Goal: Information Seeking & Learning: Learn about a topic

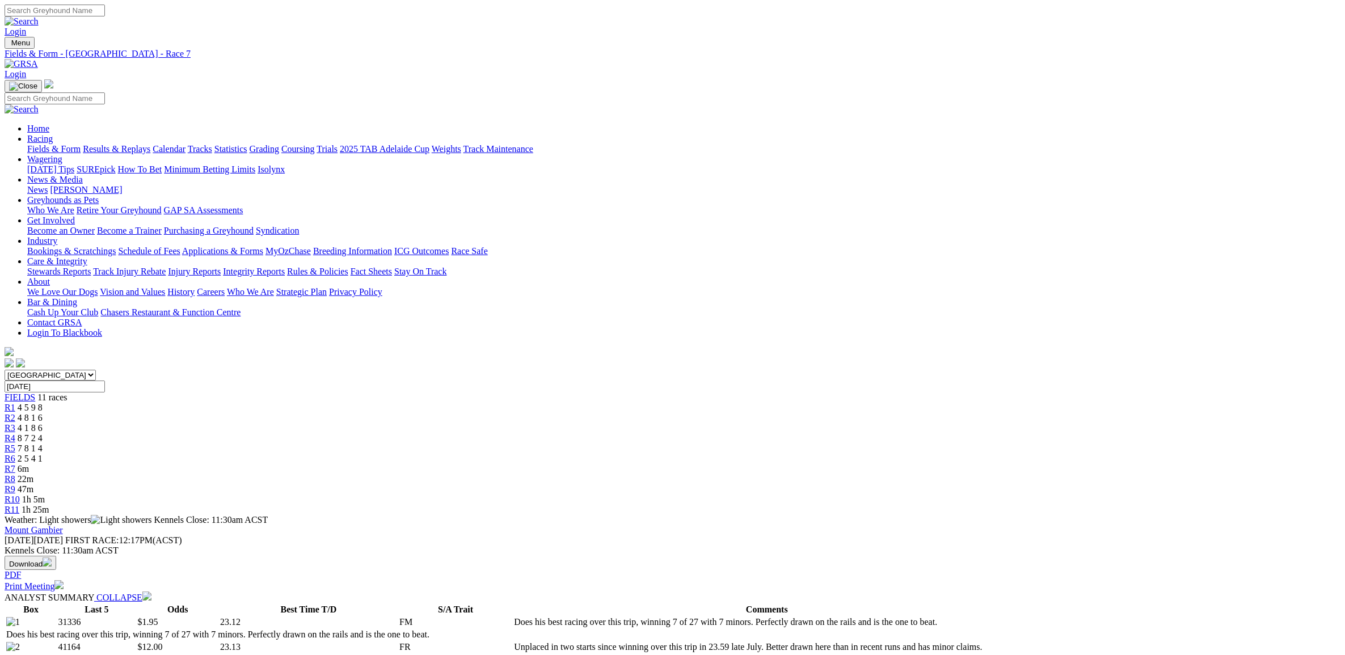
select select "10"
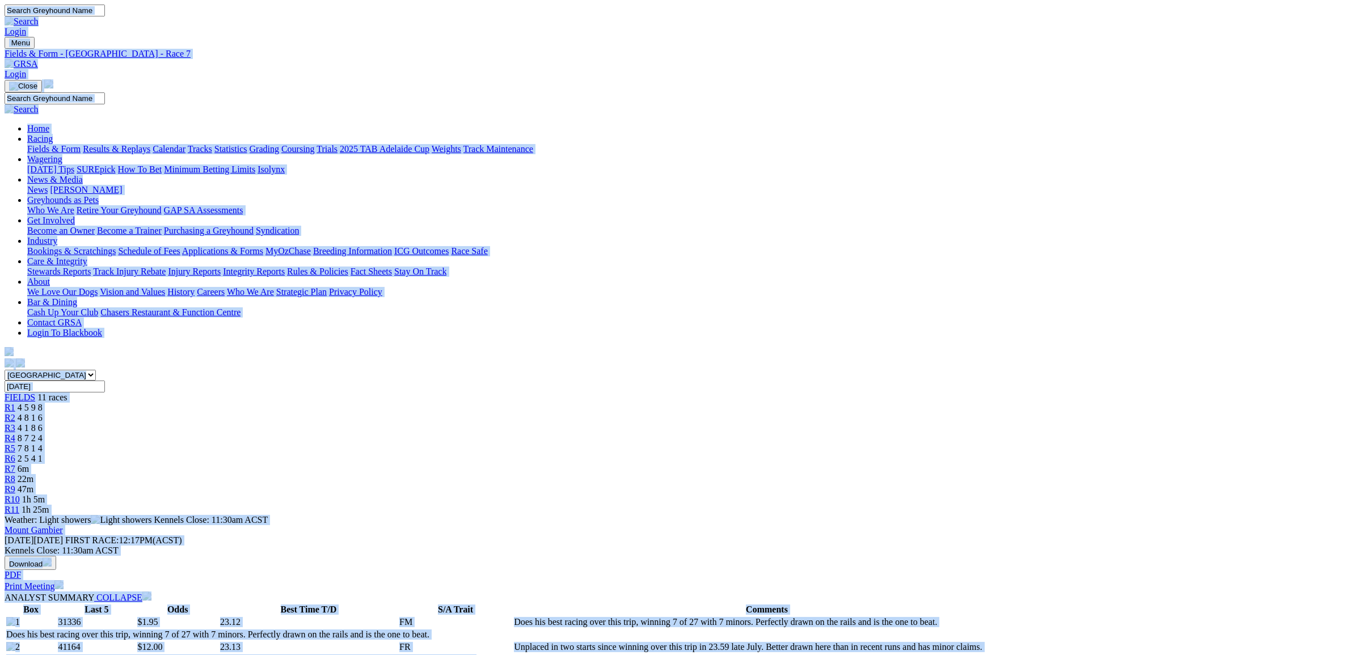
click at [38, 59] on img at bounding box center [21, 64] width 33 height 10
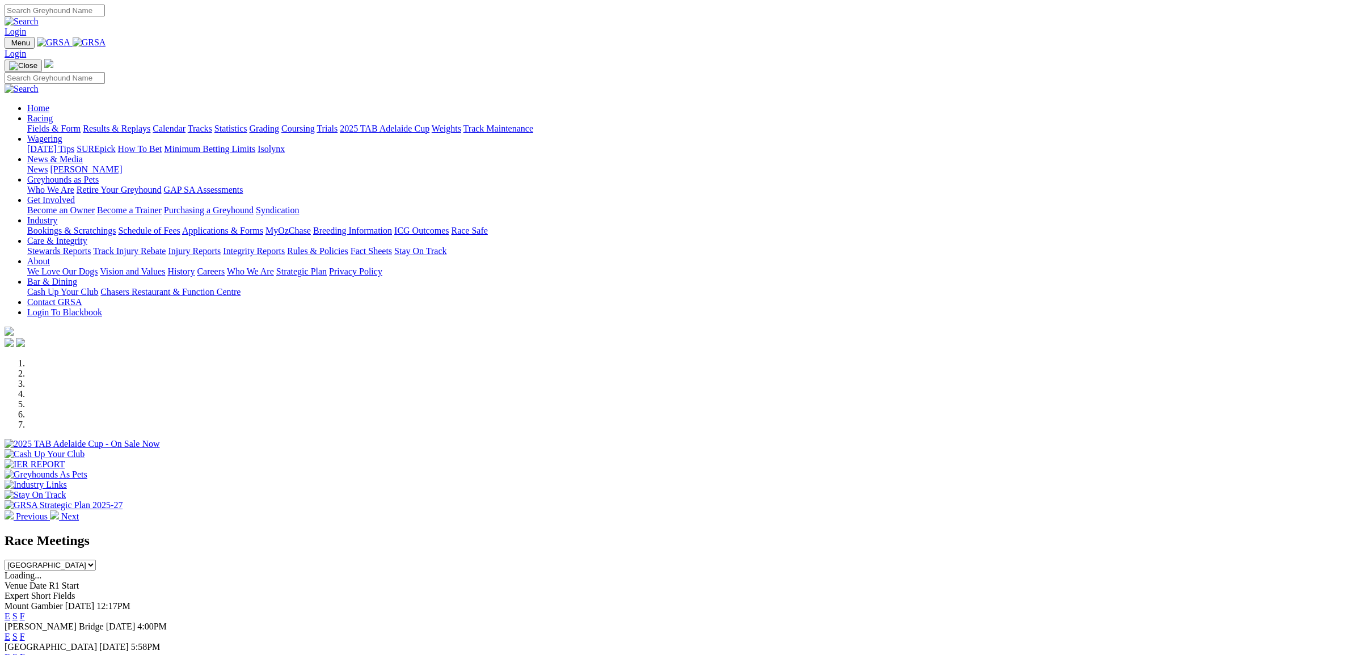
select select "VIC"
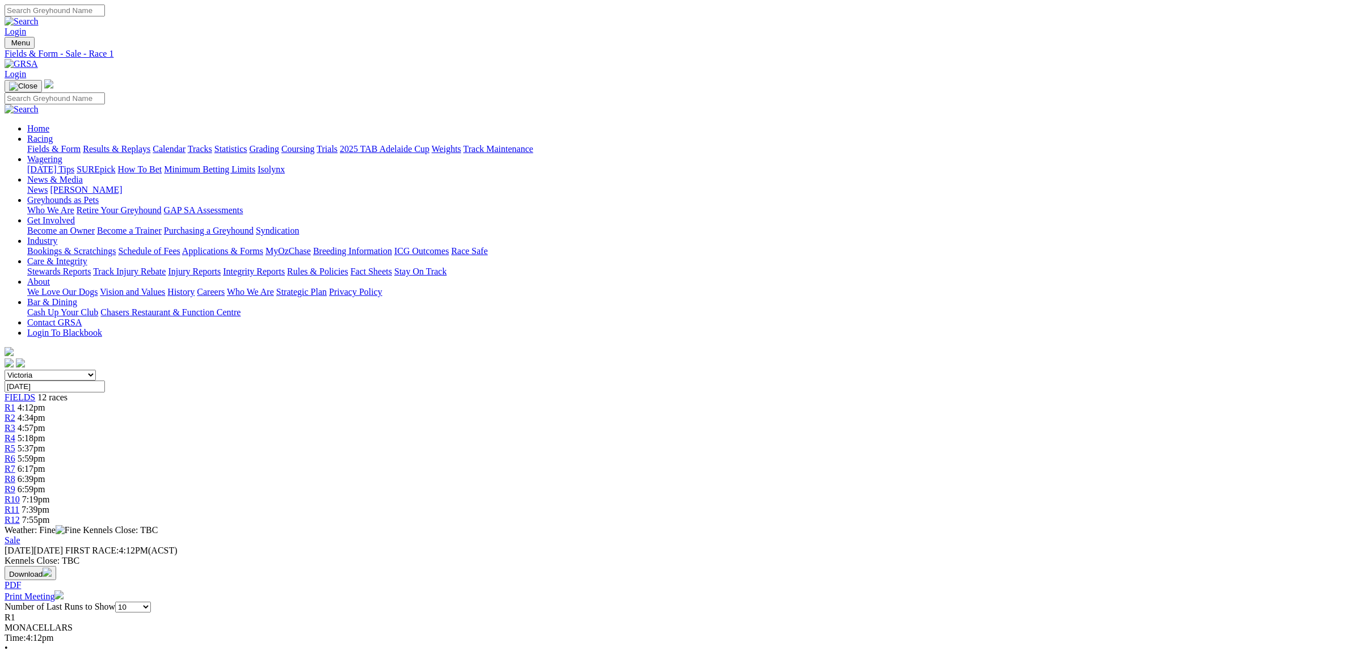
click at [45, 443] on span "5:37pm" at bounding box center [32, 448] width 28 height 10
click at [38, 59] on img at bounding box center [21, 64] width 33 height 10
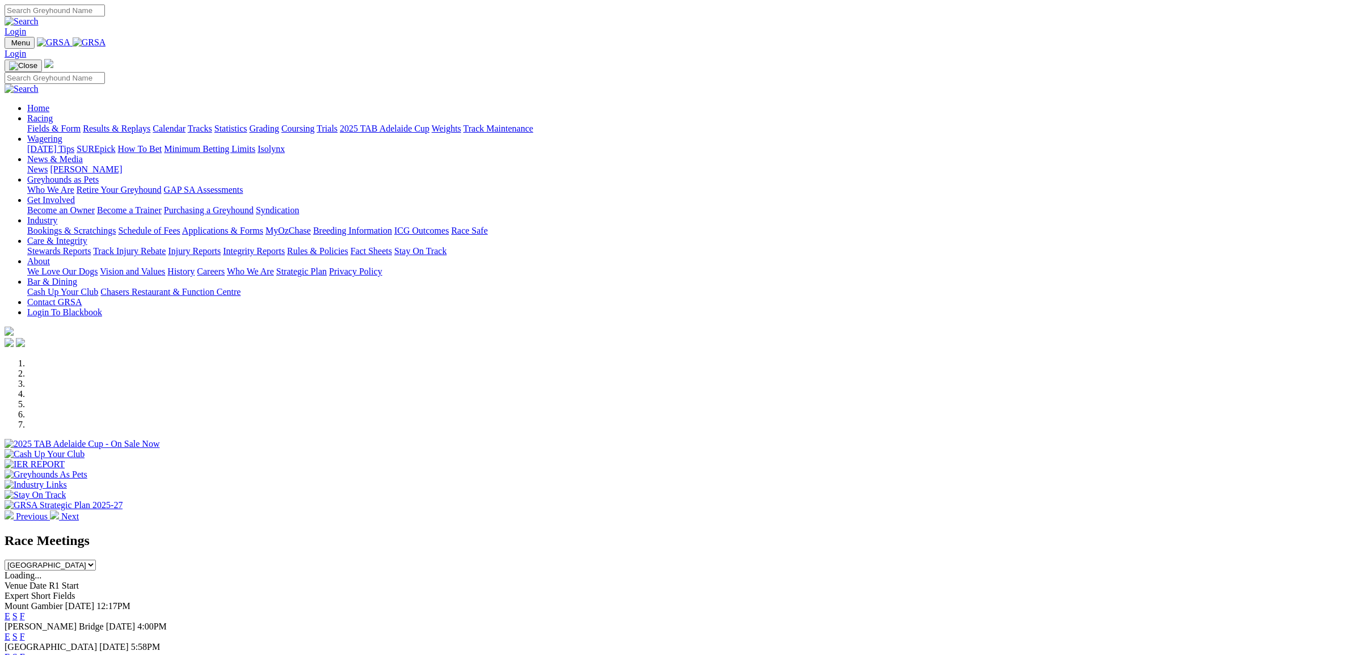
select select "VIC"
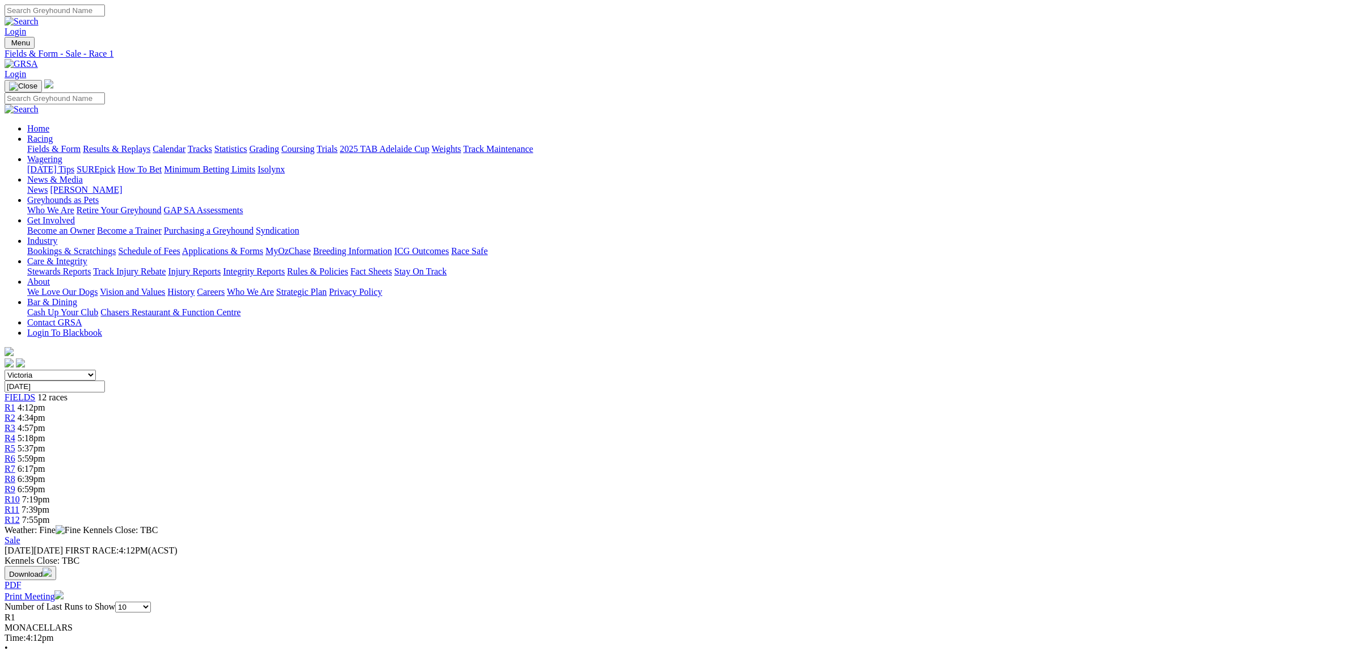
click at [45, 443] on span "5:37pm" at bounding box center [32, 448] width 28 height 10
click at [38, 59] on img at bounding box center [21, 64] width 33 height 10
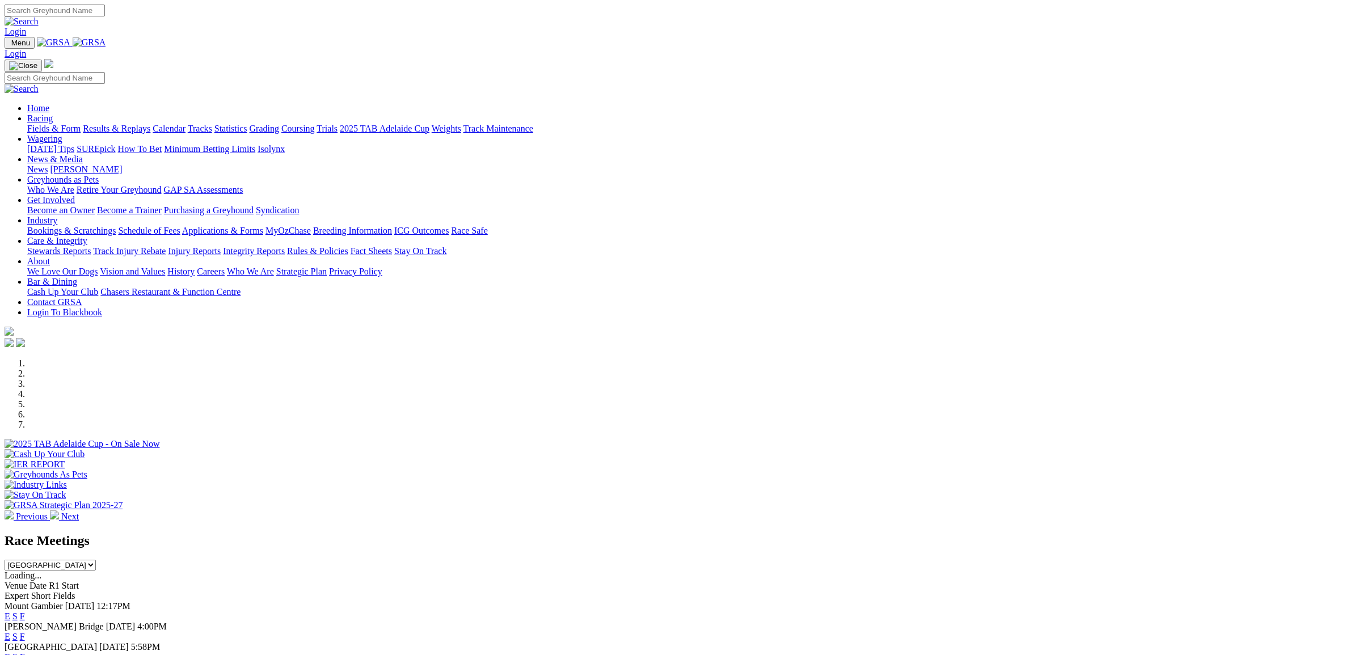
select select "VIC"
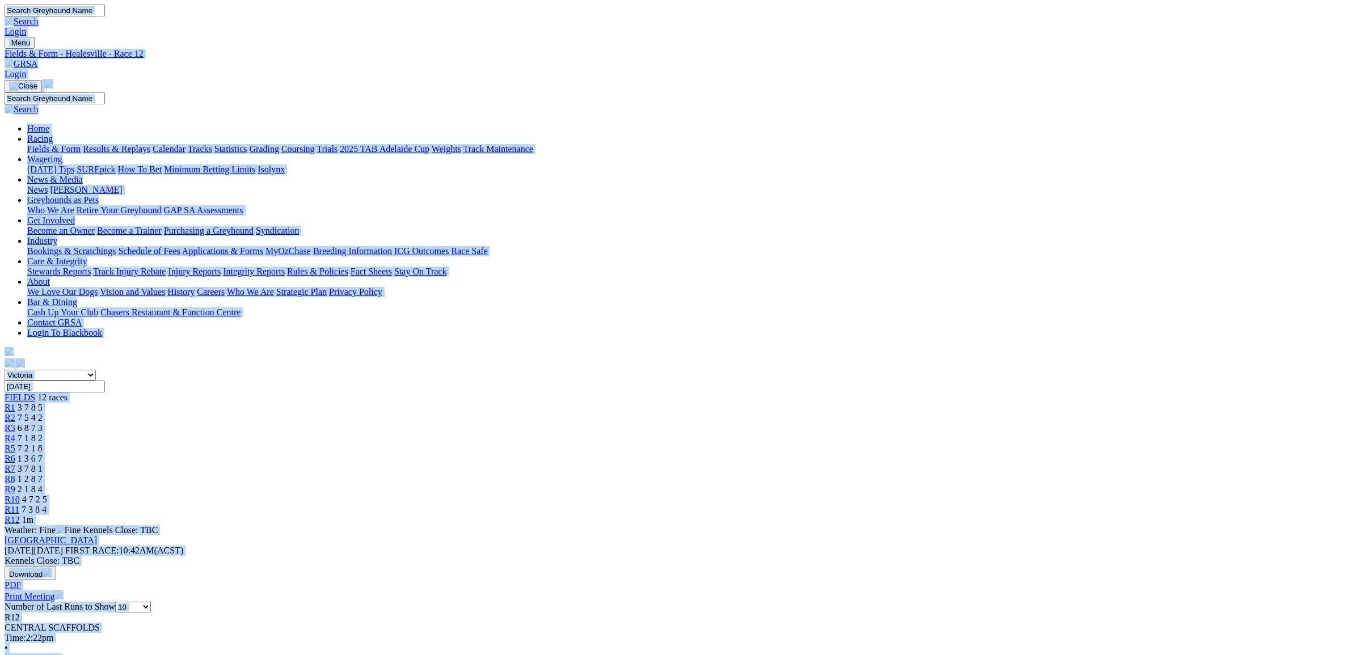
click at [38, 59] on img at bounding box center [21, 64] width 33 height 10
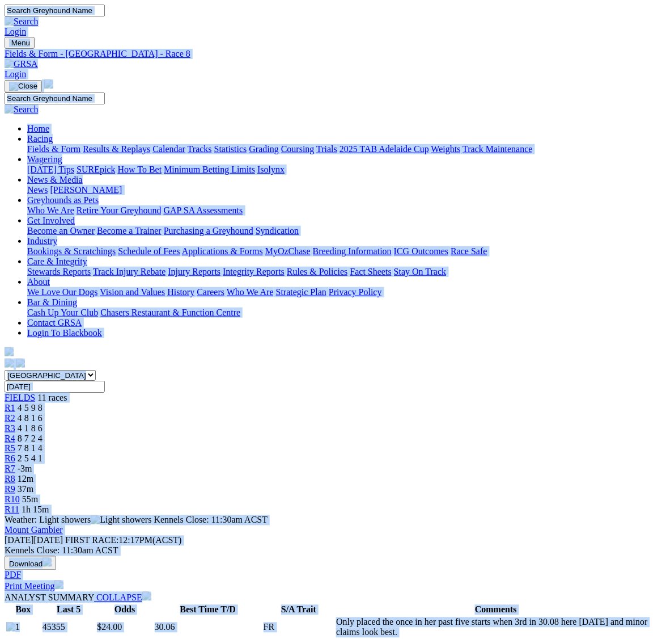
click at [38, 59] on img at bounding box center [21, 64] width 33 height 10
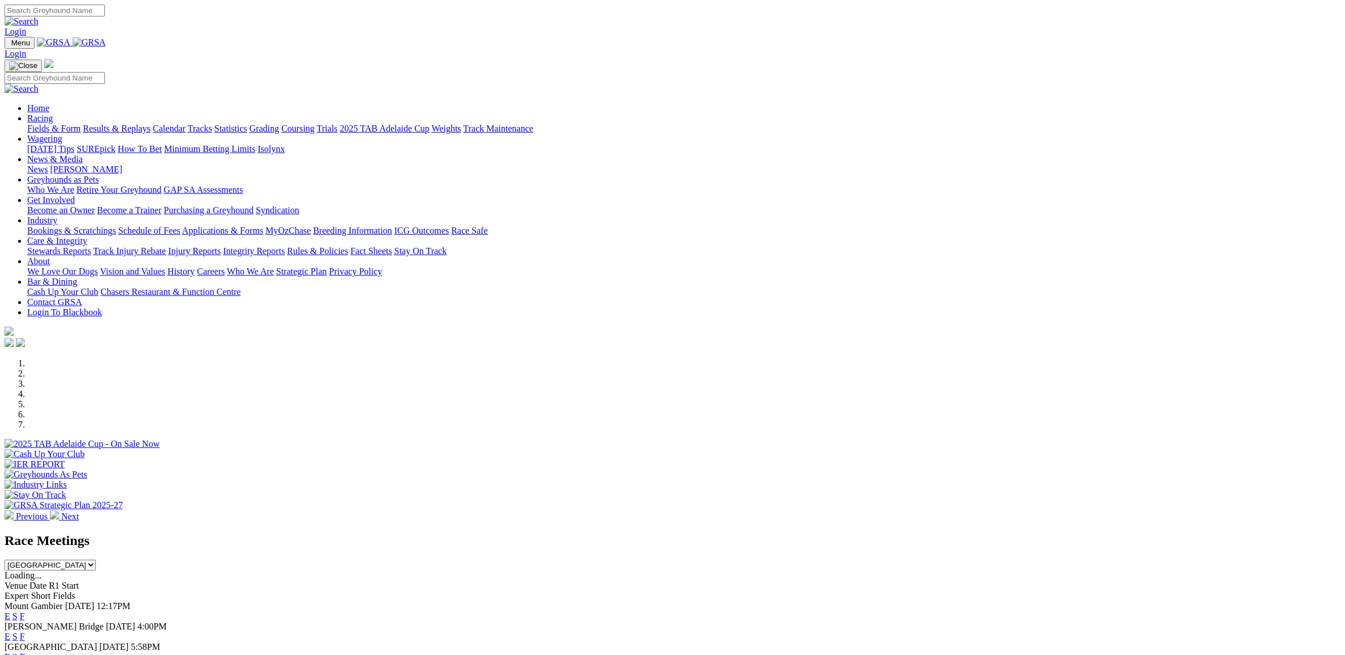
select select "QLD"
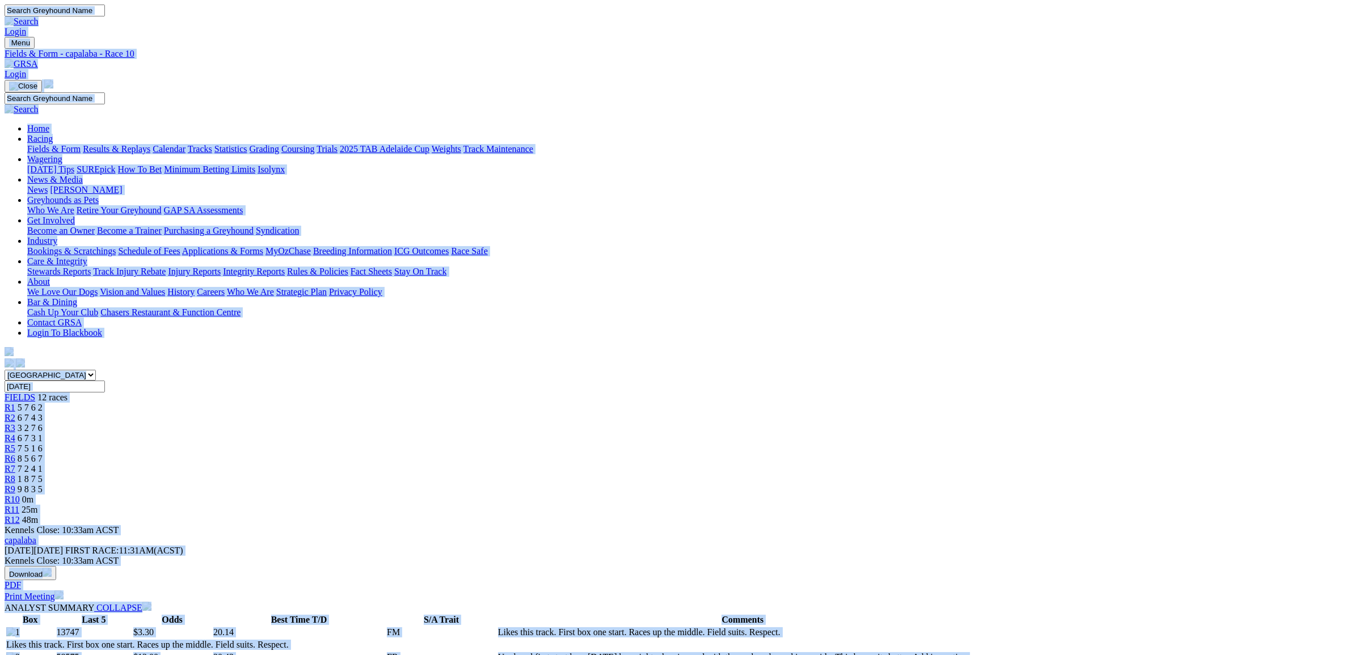
click at [38, 59] on link at bounding box center [21, 64] width 33 height 10
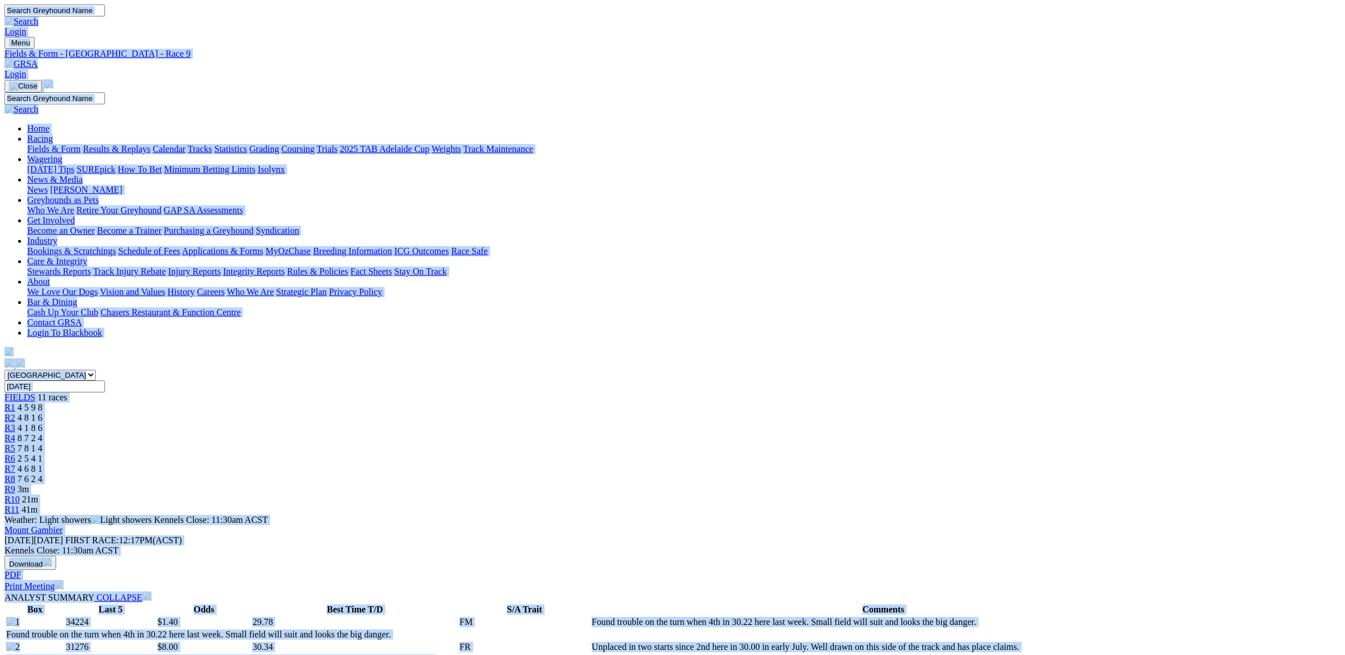
click at [38, 59] on img at bounding box center [21, 64] width 33 height 10
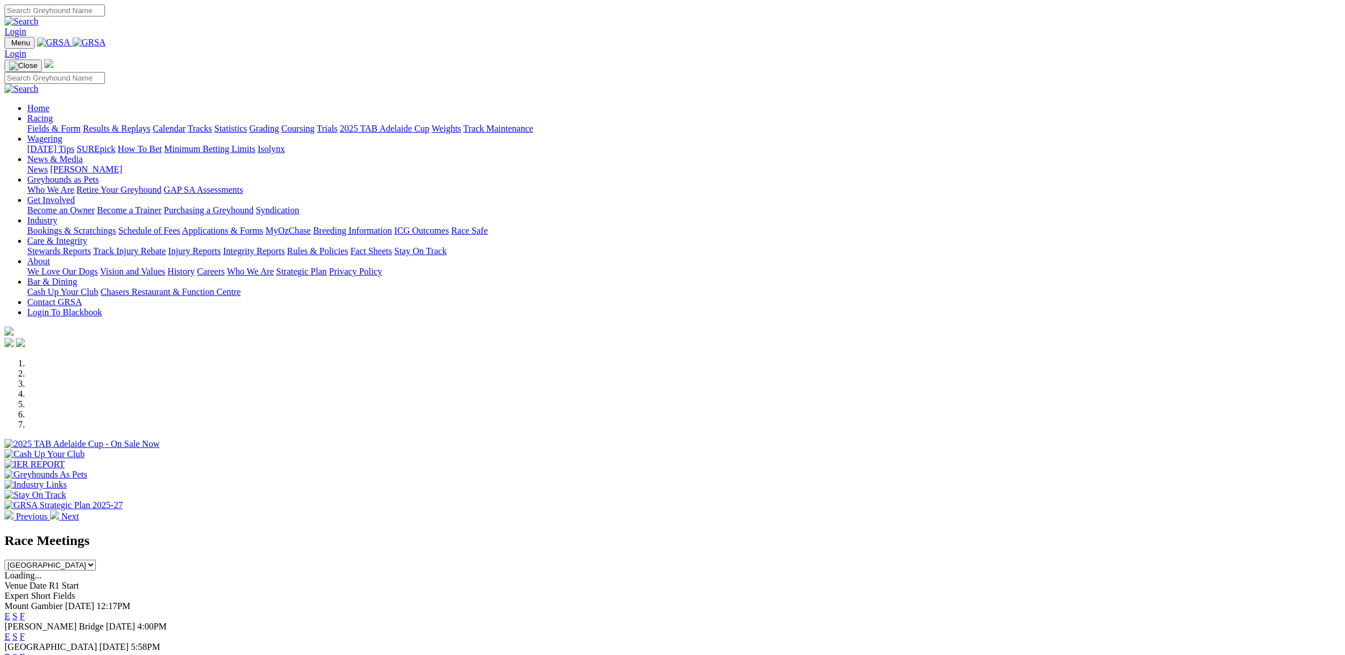
select select "QLD"
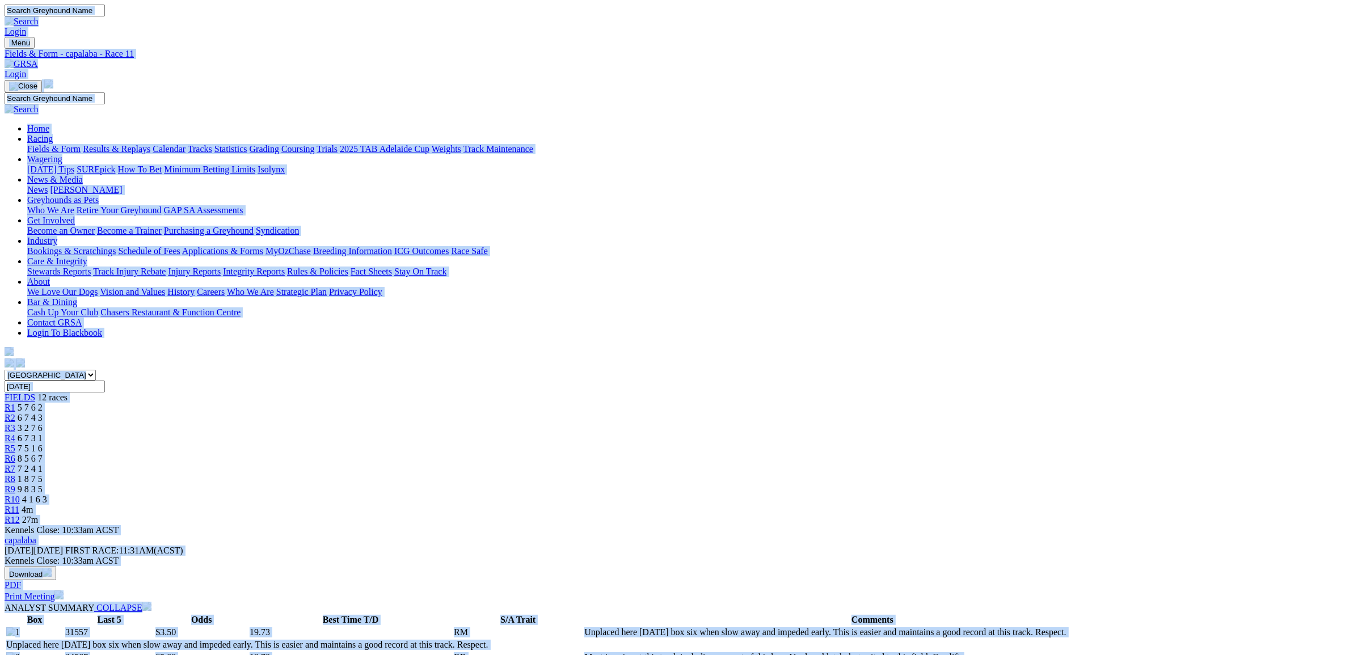
click at [38, 59] on img at bounding box center [21, 64] width 33 height 10
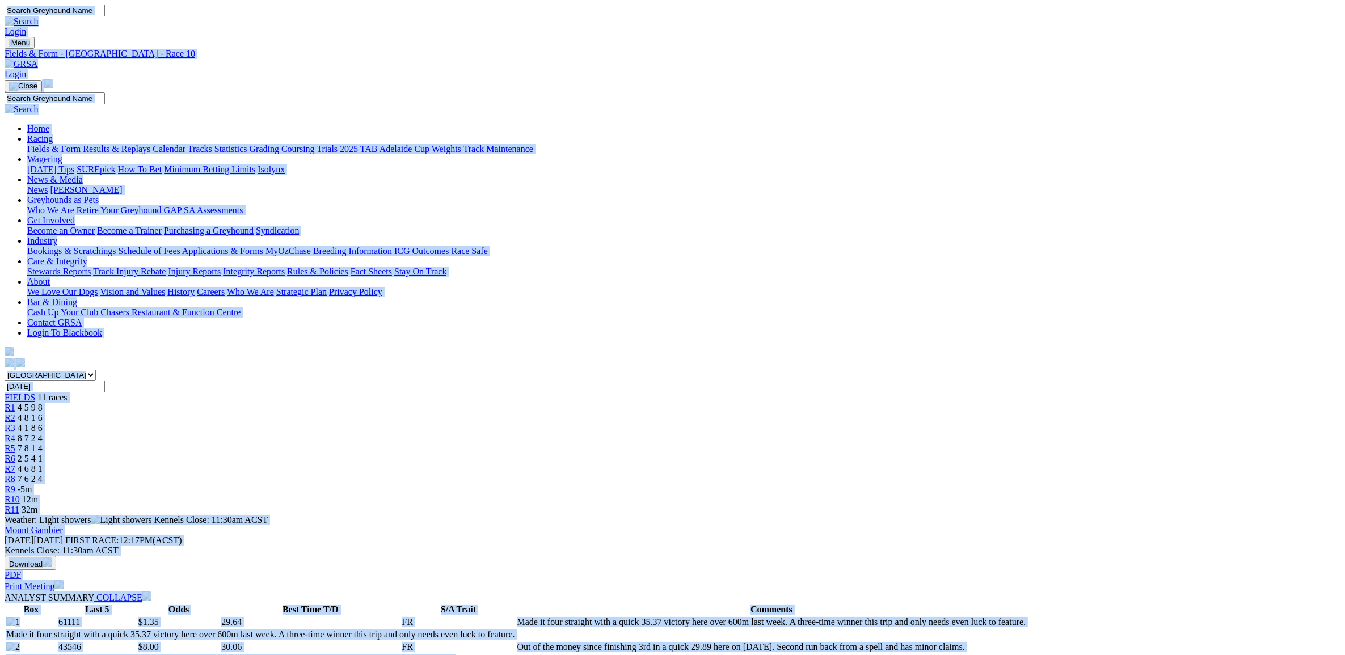
click at [381, 37] on div "Menu Fields & Form - Mount Gambier - Race 10 Login Home Racing Fields & Form Re…" at bounding box center [673, 203] width 1336 height 333
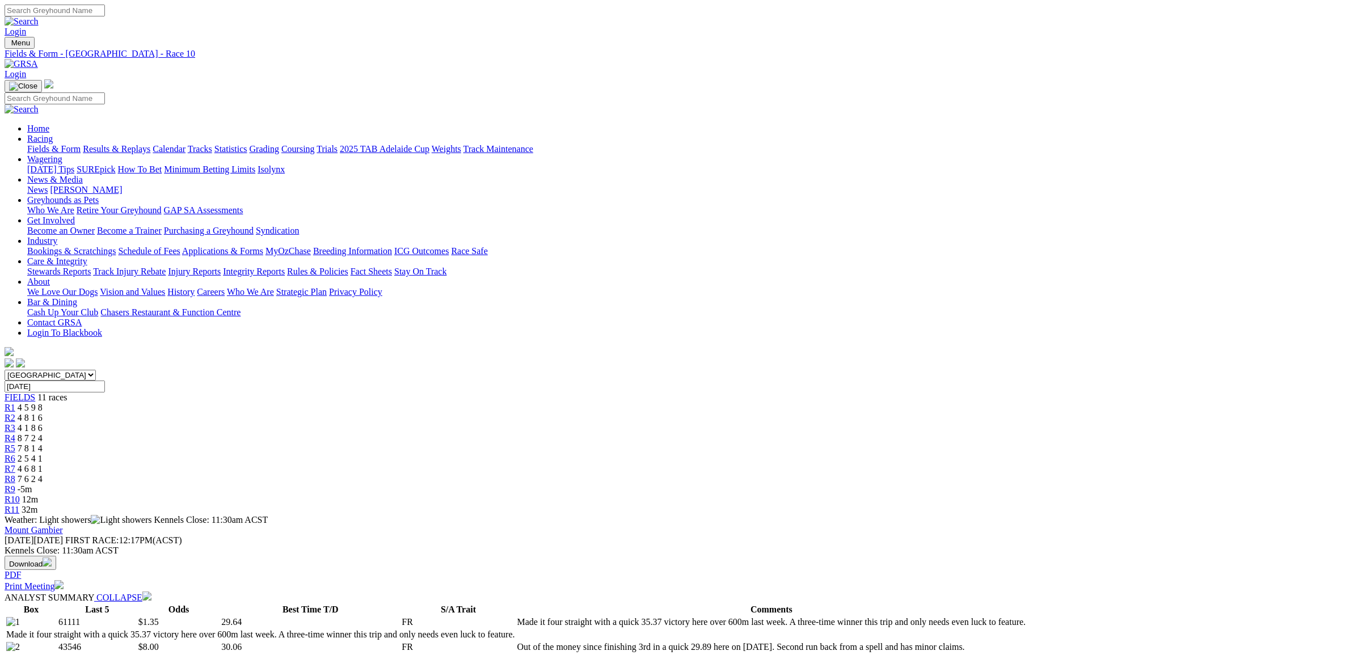
click at [38, 59] on link at bounding box center [21, 64] width 33 height 10
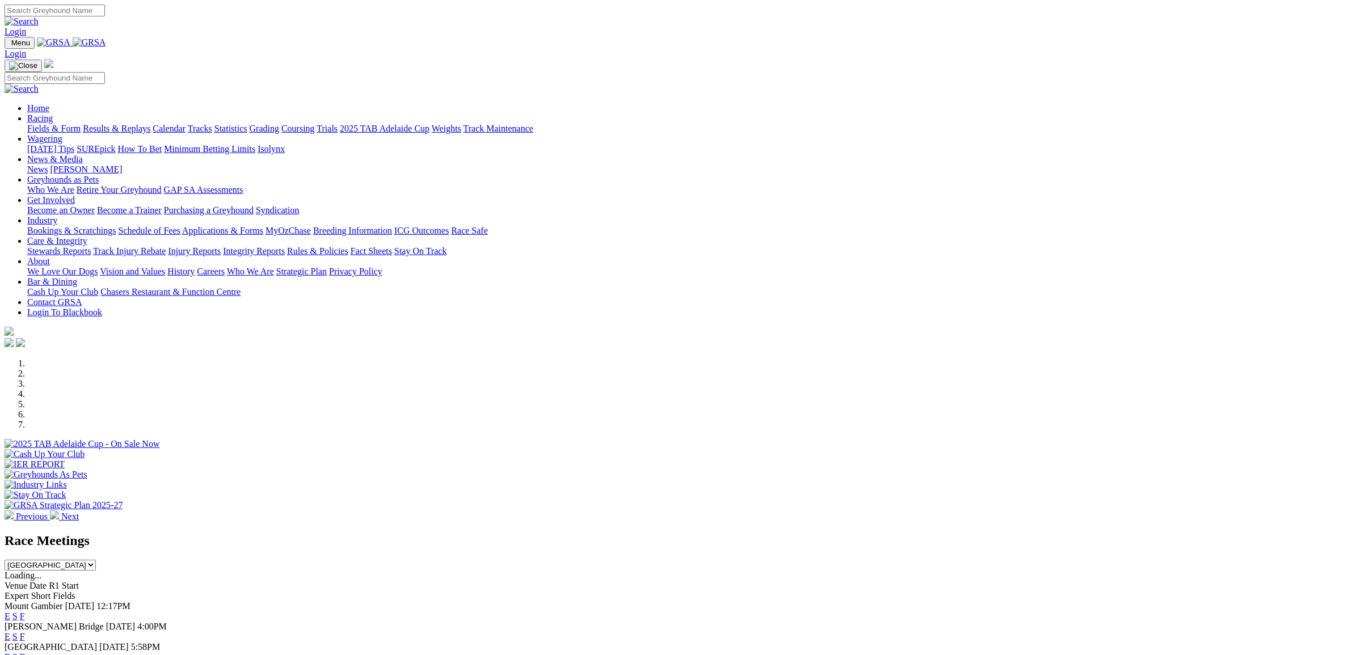
select select "QLD"
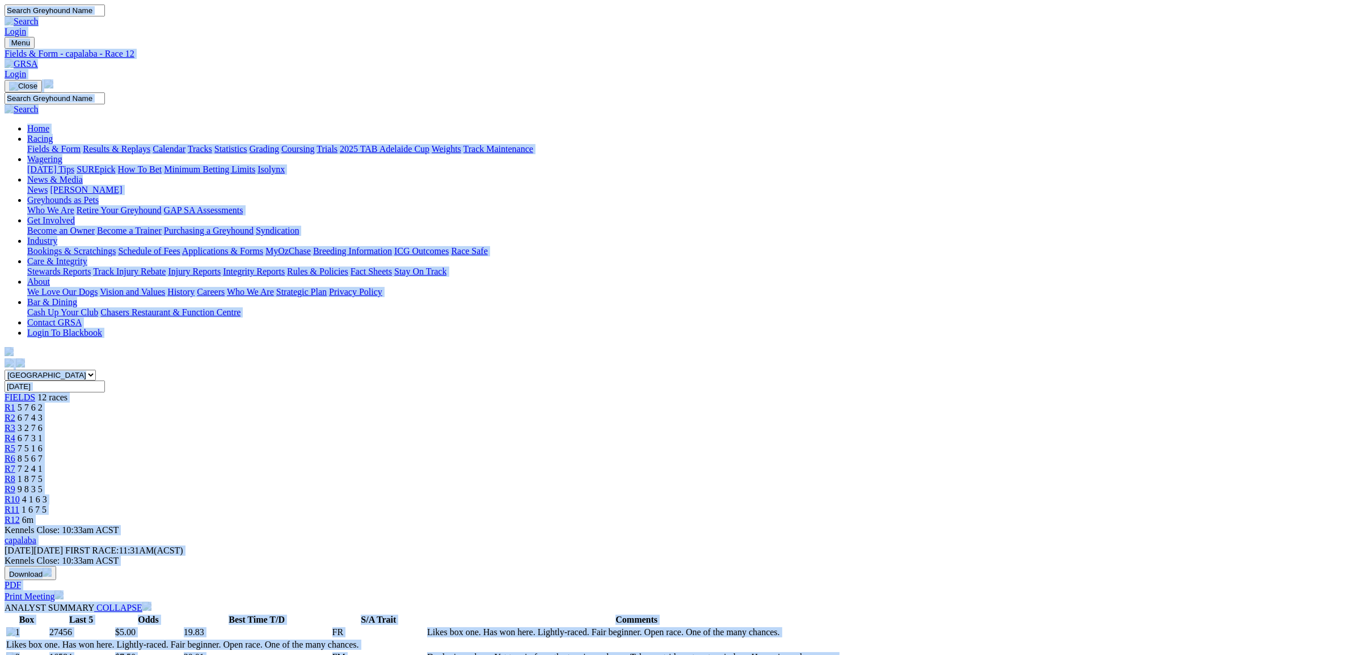
click at [38, 59] on img at bounding box center [21, 64] width 33 height 10
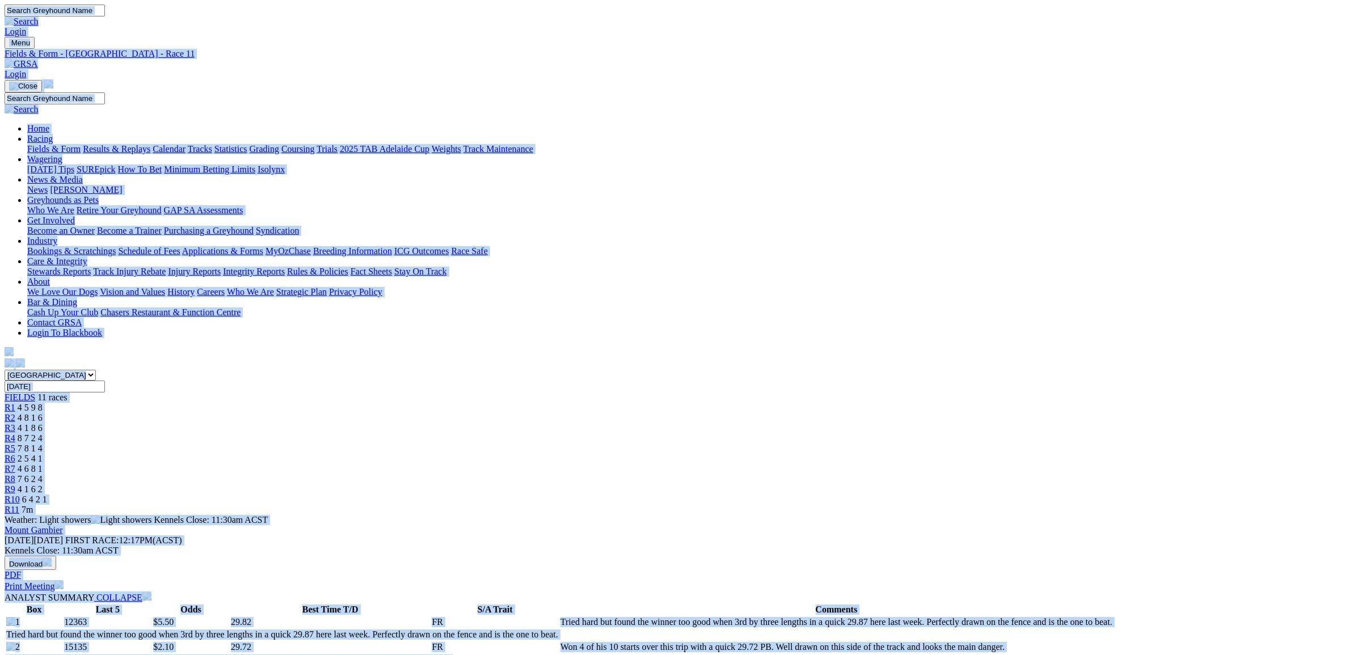
click at [38, 59] on img at bounding box center [21, 64] width 33 height 10
